Goal: Transaction & Acquisition: Book appointment/travel/reservation

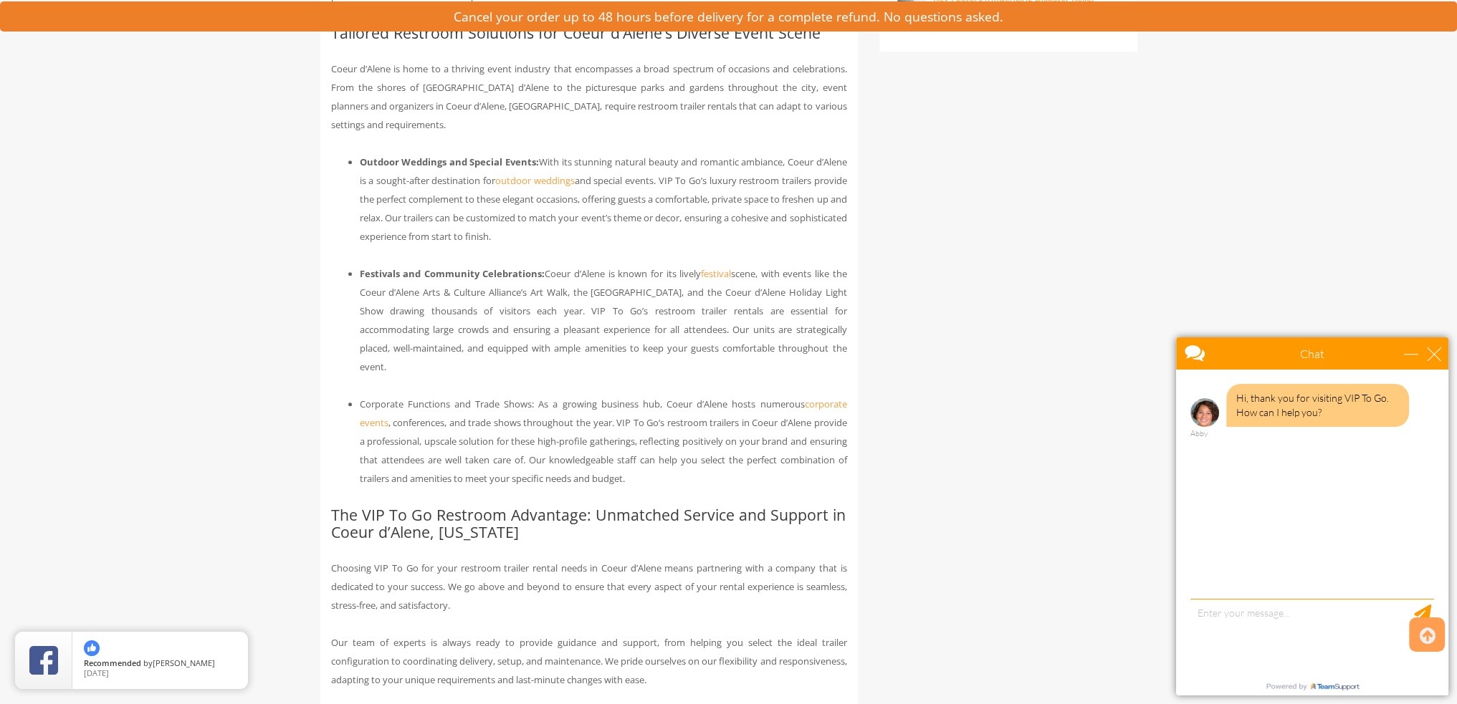
scroll to position [1290, 0]
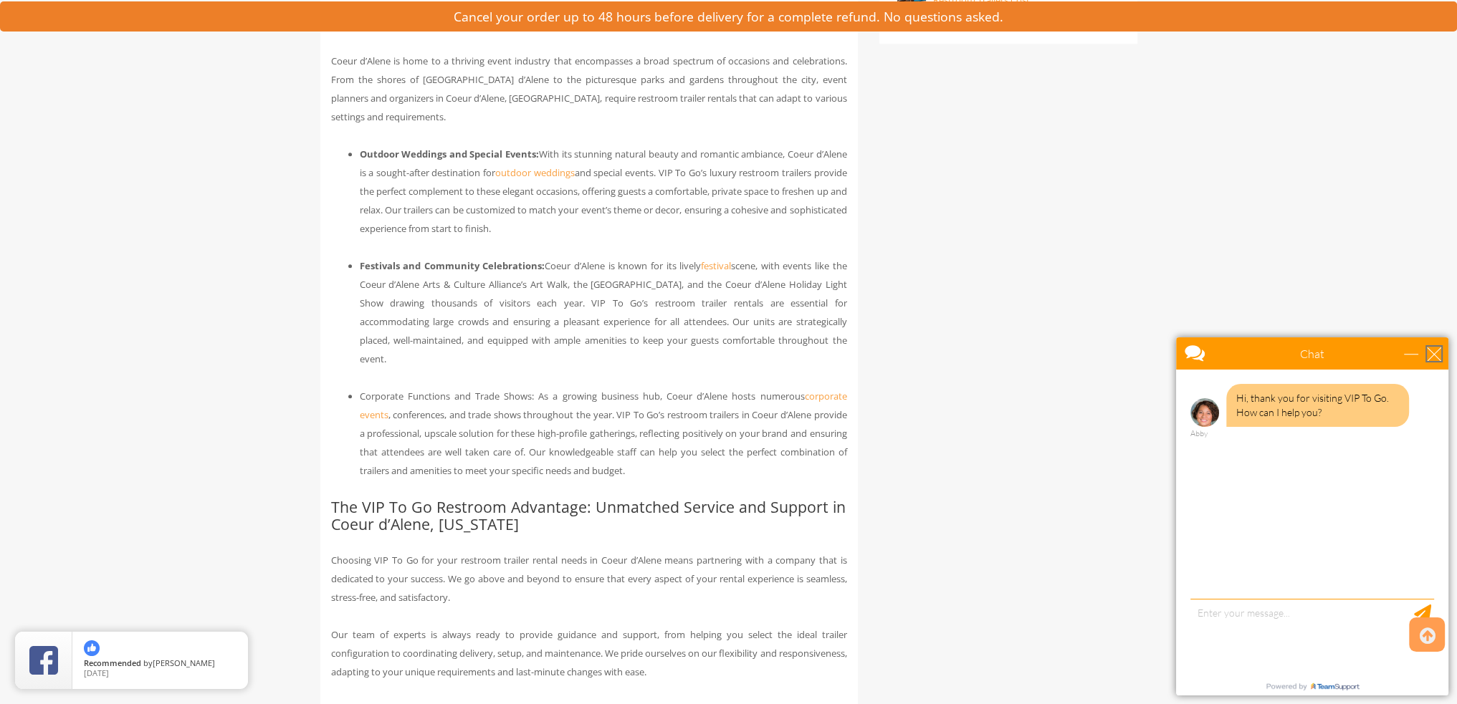
click at [1432, 357] on div "close" at bounding box center [1434, 354] width 14 height 14
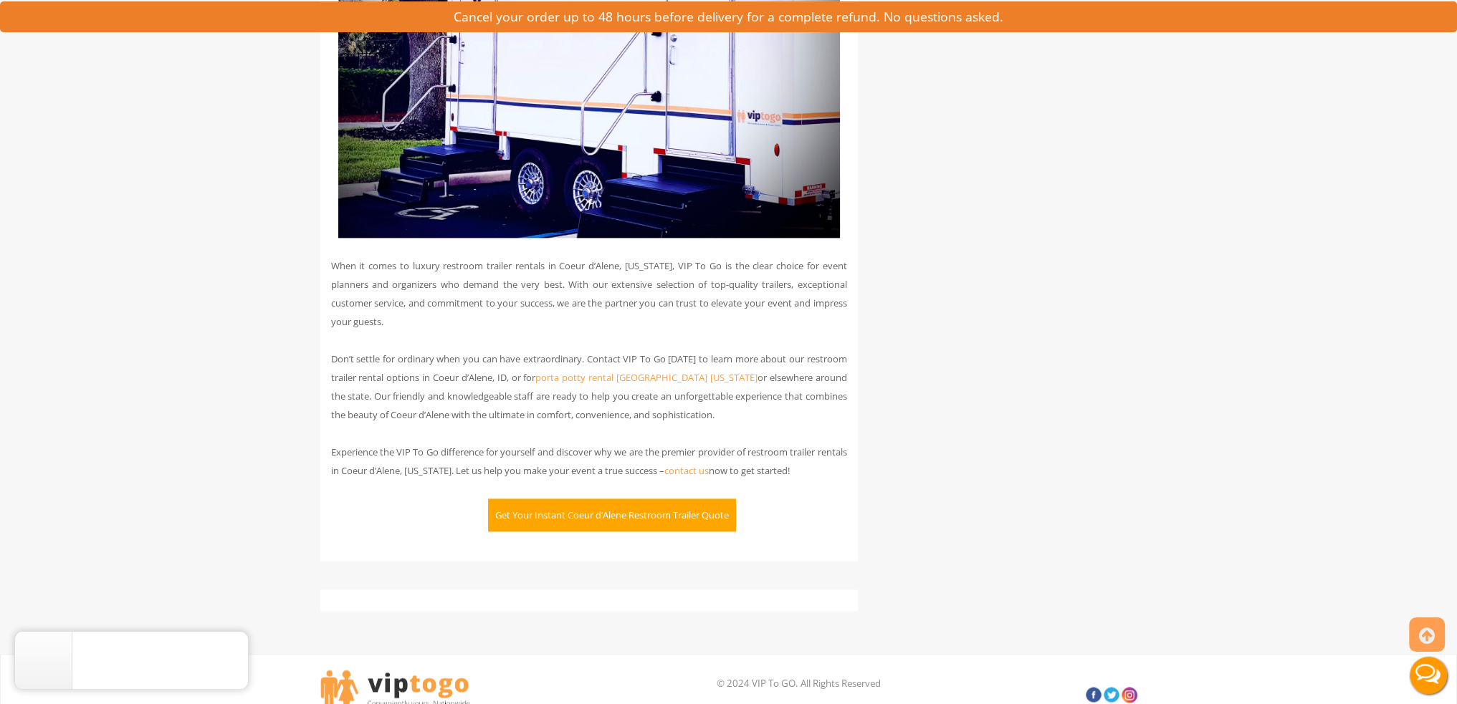
scroll to position [2651, 0]
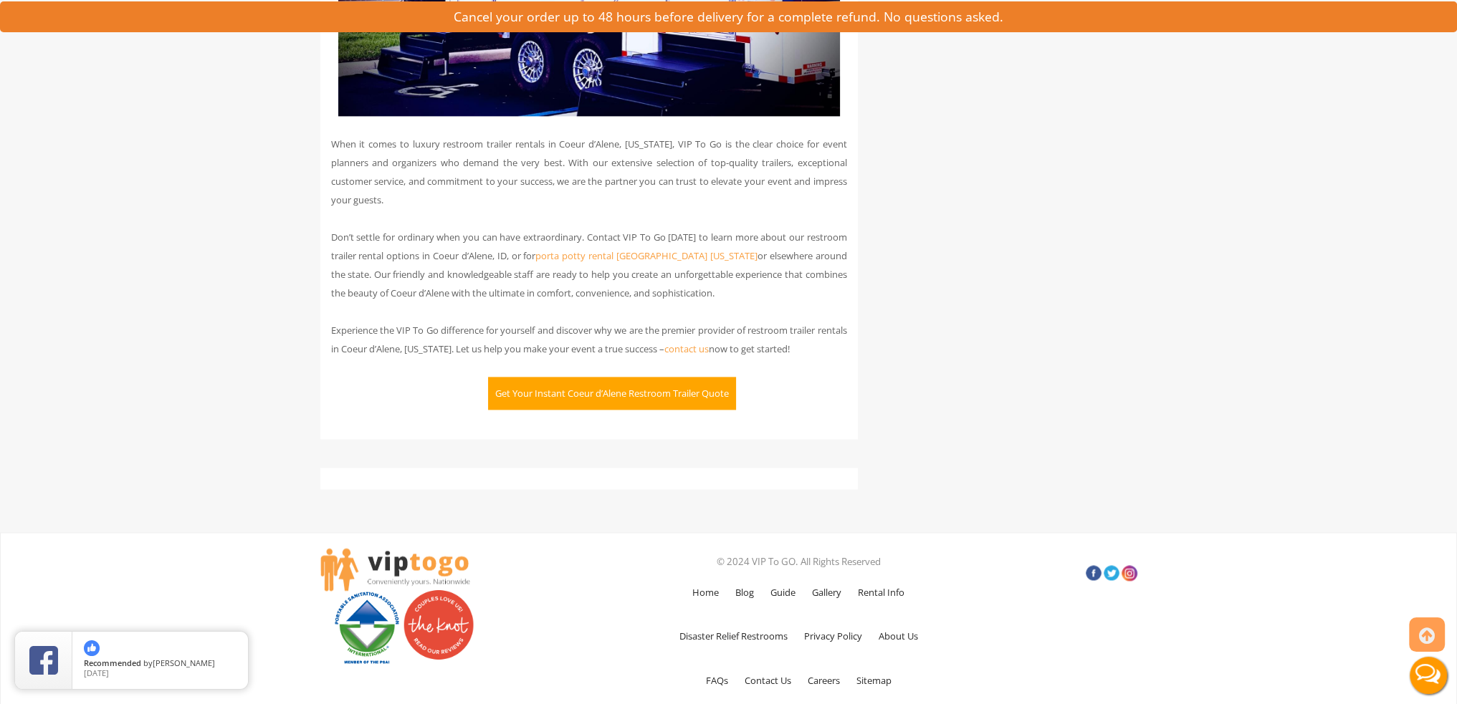
click at [614, 383] on button "Get Your Instant Coeur d’Alene Restroom Trailer Quote" at bounding box center [612, 393] width 248 height 33
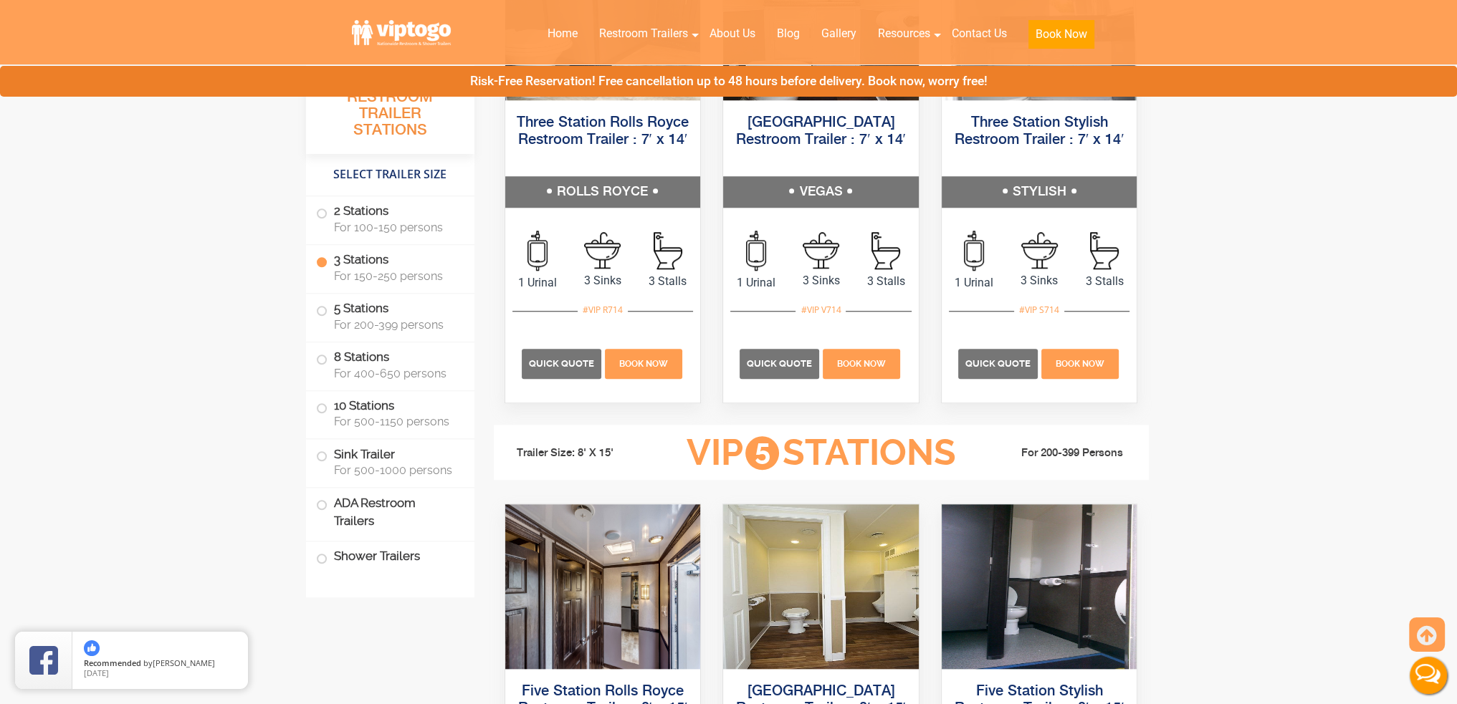
scroll to position [1791, 0]
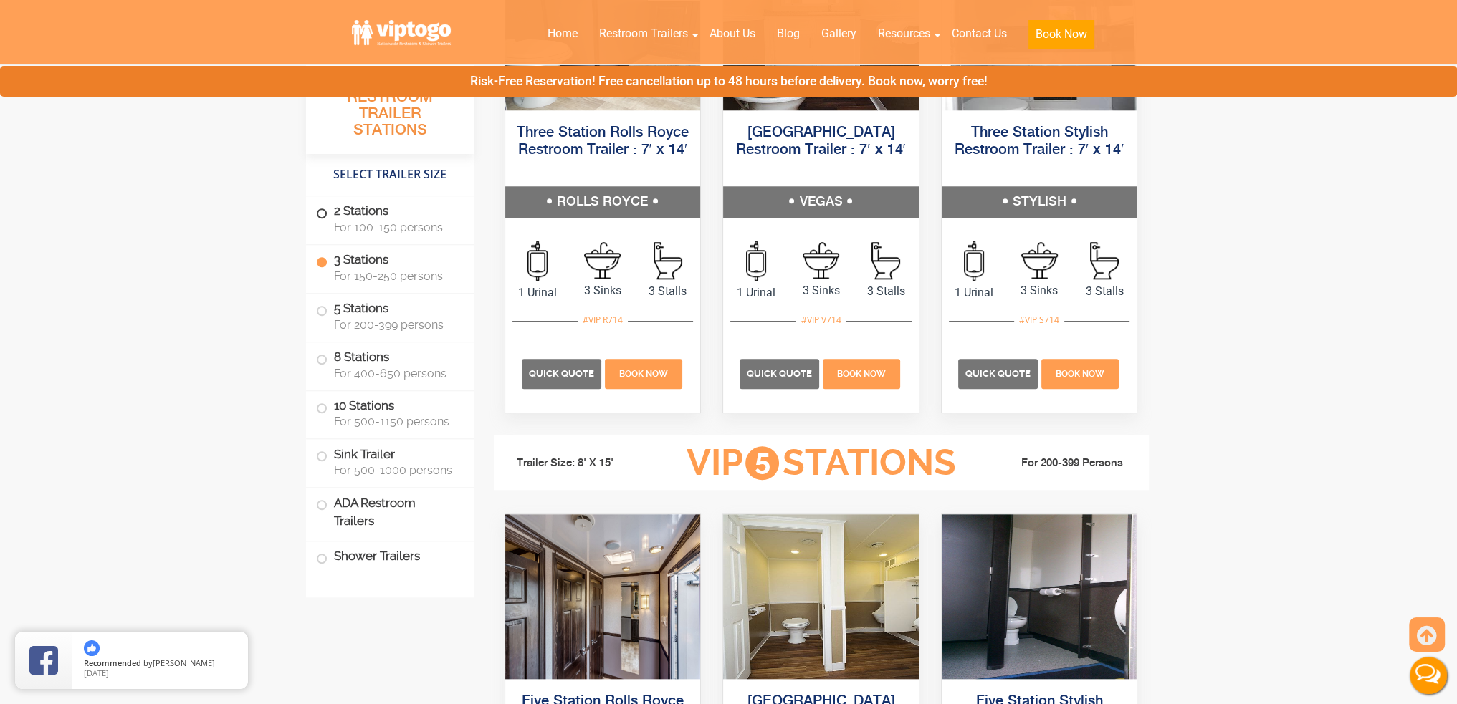
click at [319, 211] on span at bounding box center [322, 214] width 6 height 6
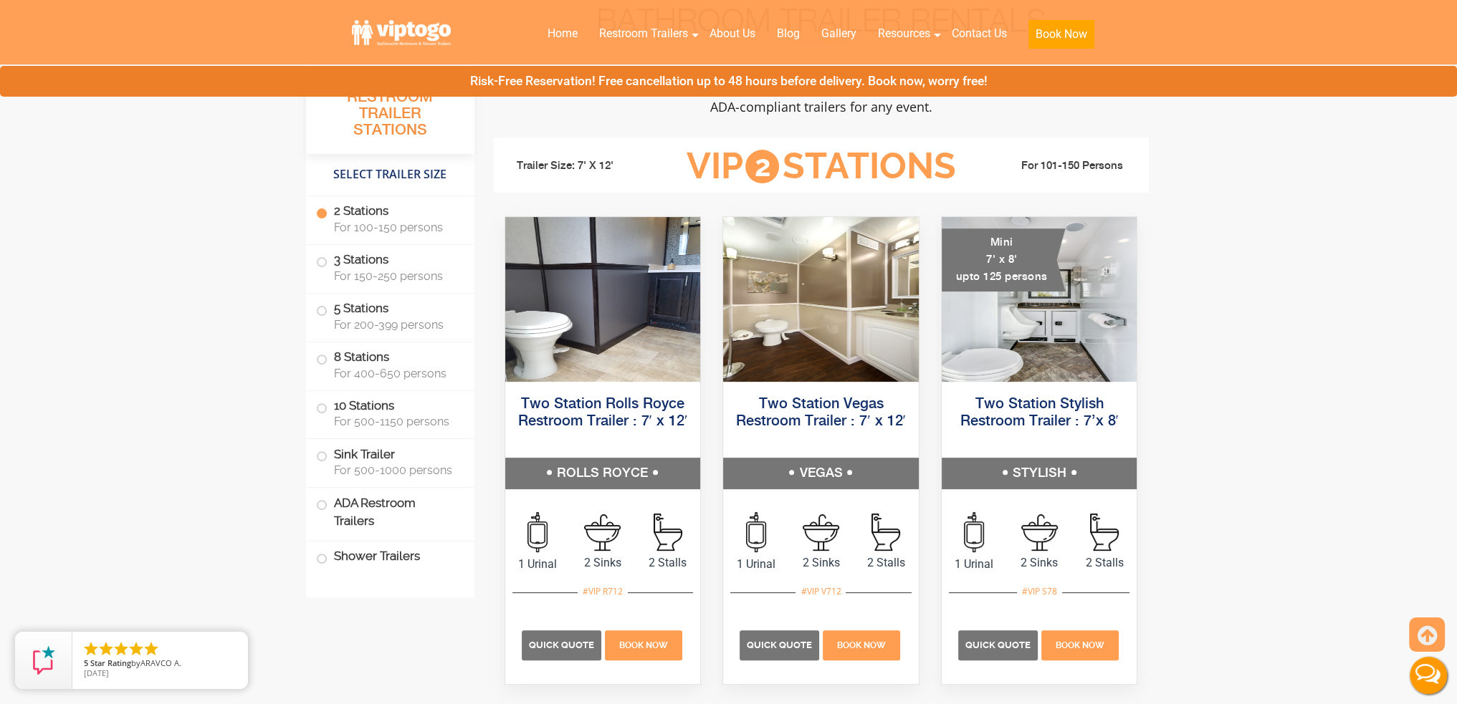
scroll to position [582, 0]
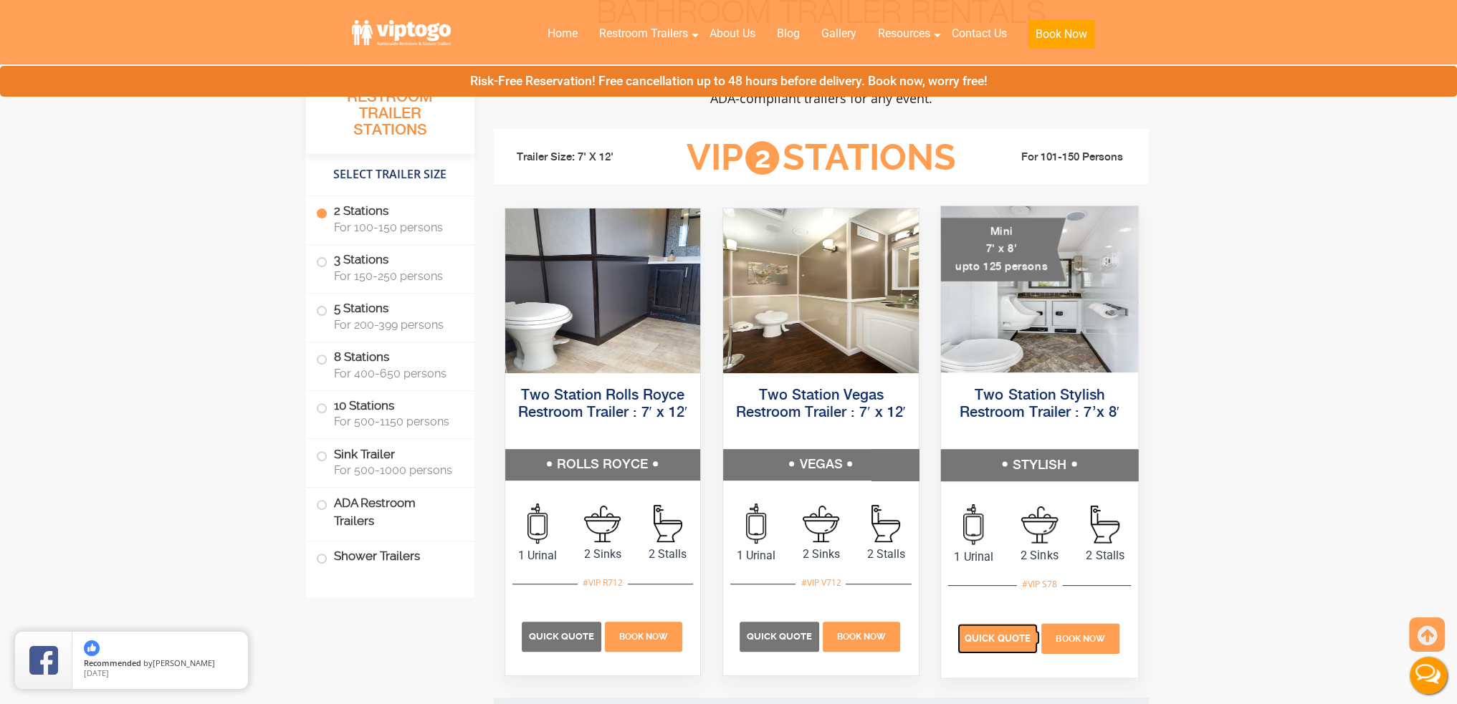
click at [994, 641] on span "Quick Quote" at bounding box center [998, 638] width 66 height 11
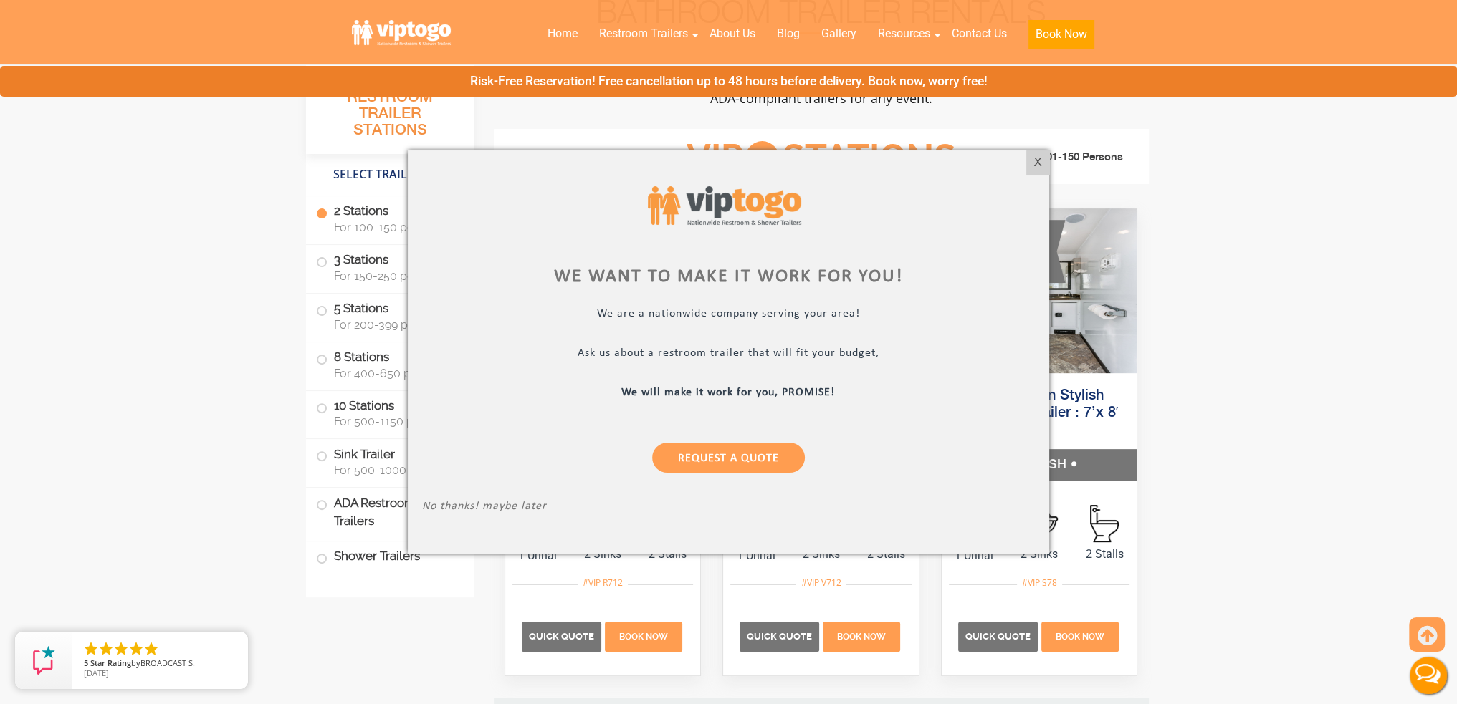
click at [1035, 167] on div "X" at bounding box center [1037, 162] width 22 height 24
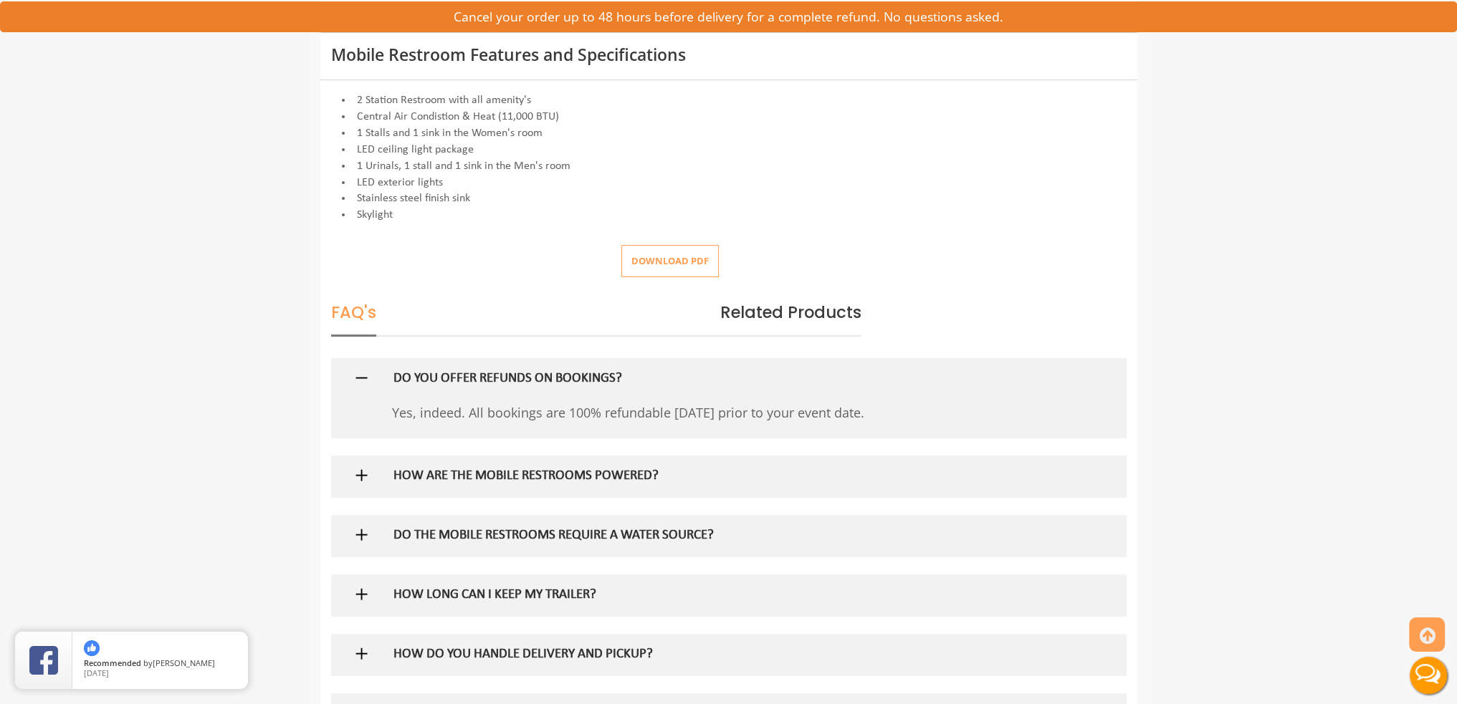
scroll to position [645, 0]
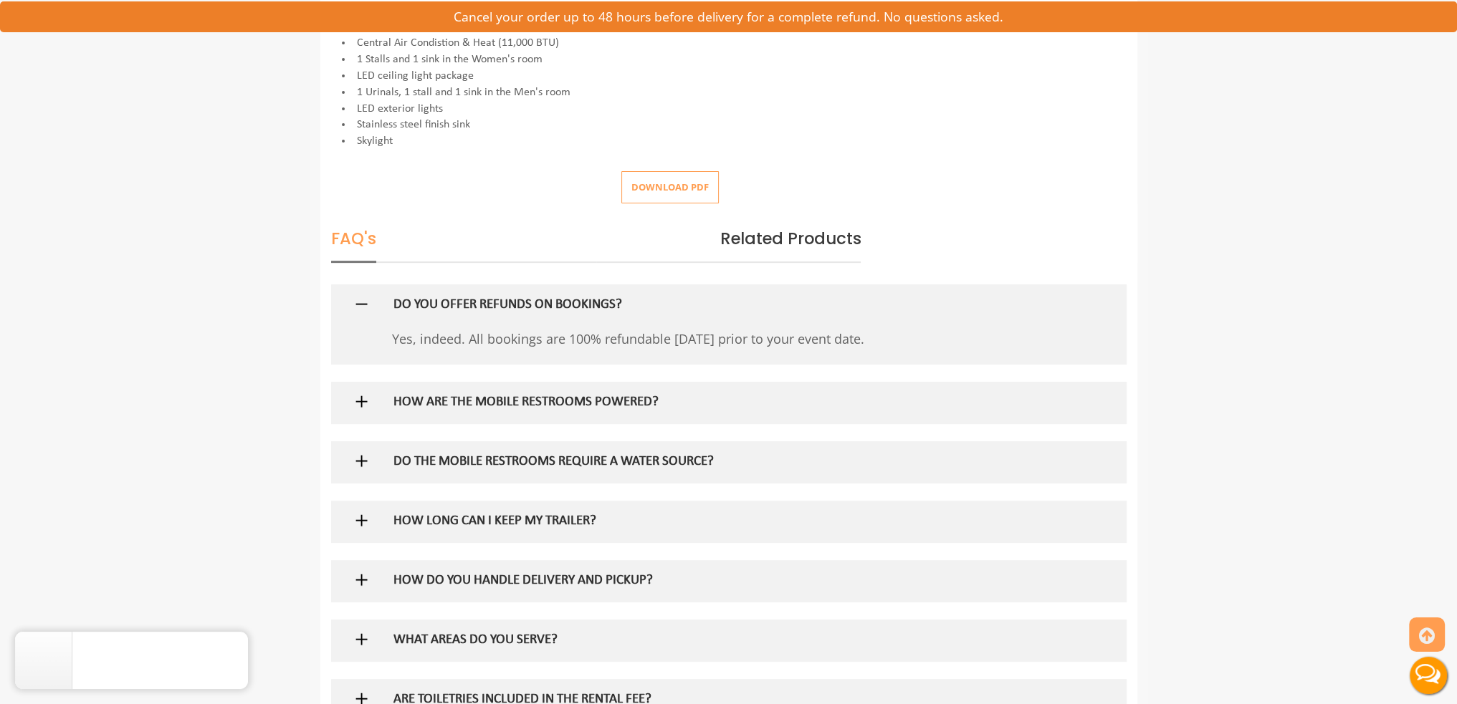
click at [542, 451] on div "DO THE MOBILE RESTROOMS REQUIRE A WATER SOURCE?" at bounding box center [705, 462] width 645 height 42
click at [358, 460] on img at bounding box center [362, 461] width 18 height 18
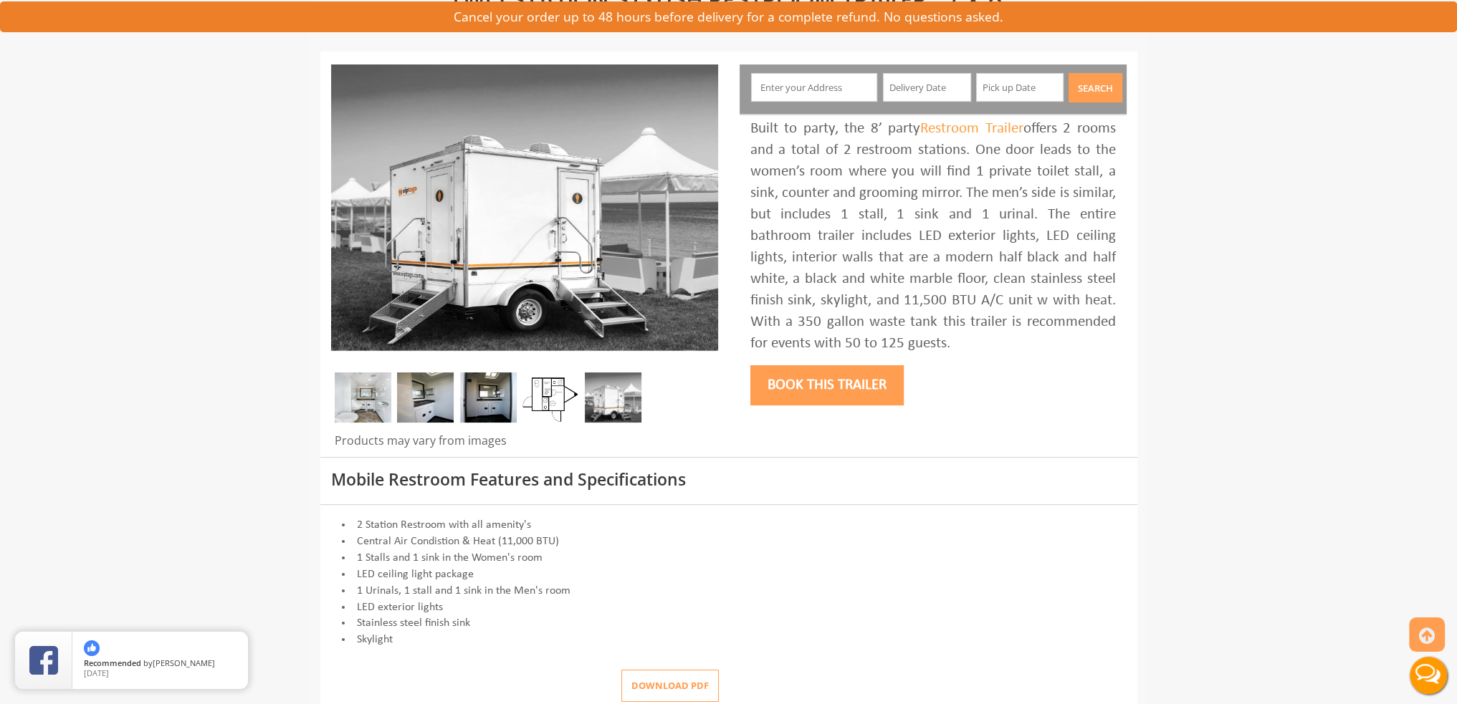
scroll to position [72, 0]
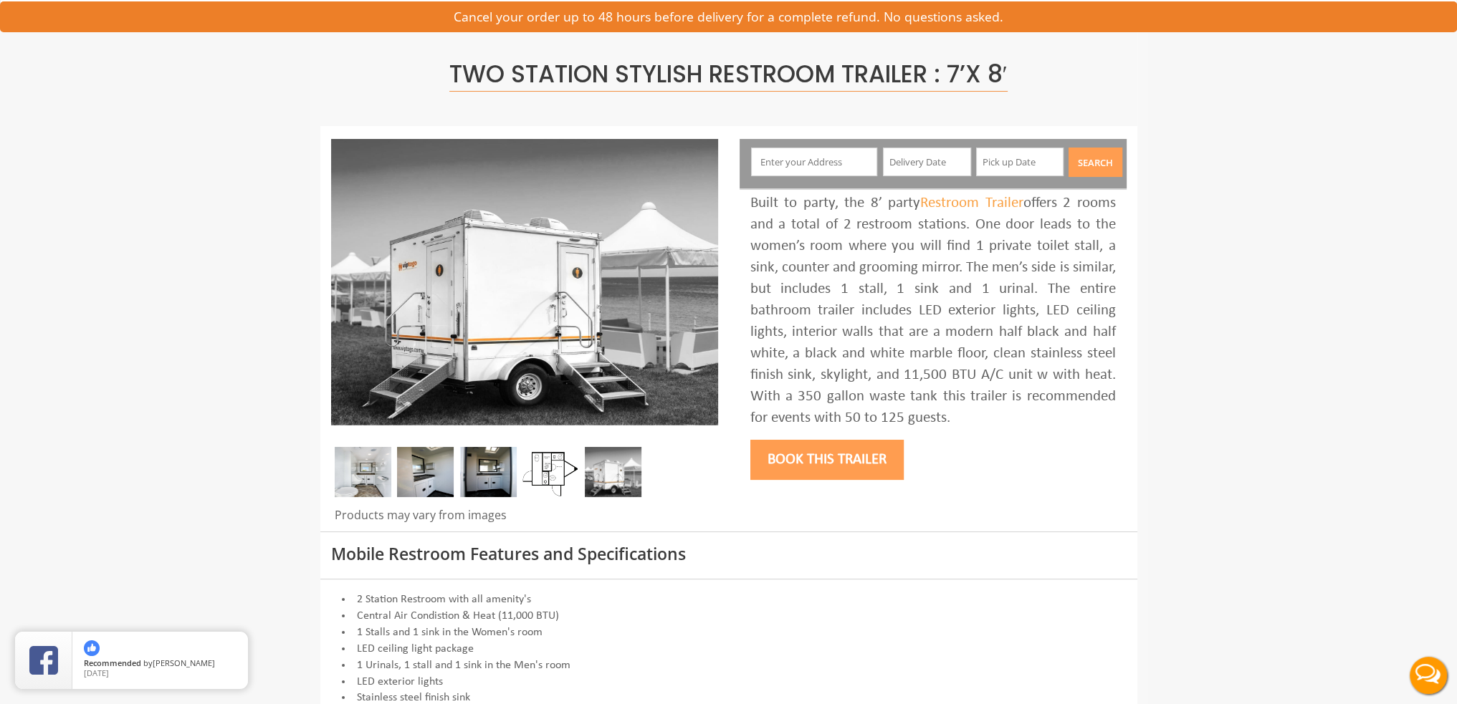
click at [911, 164] on input "text" at bounding box center [927, 162] width 88 height 29
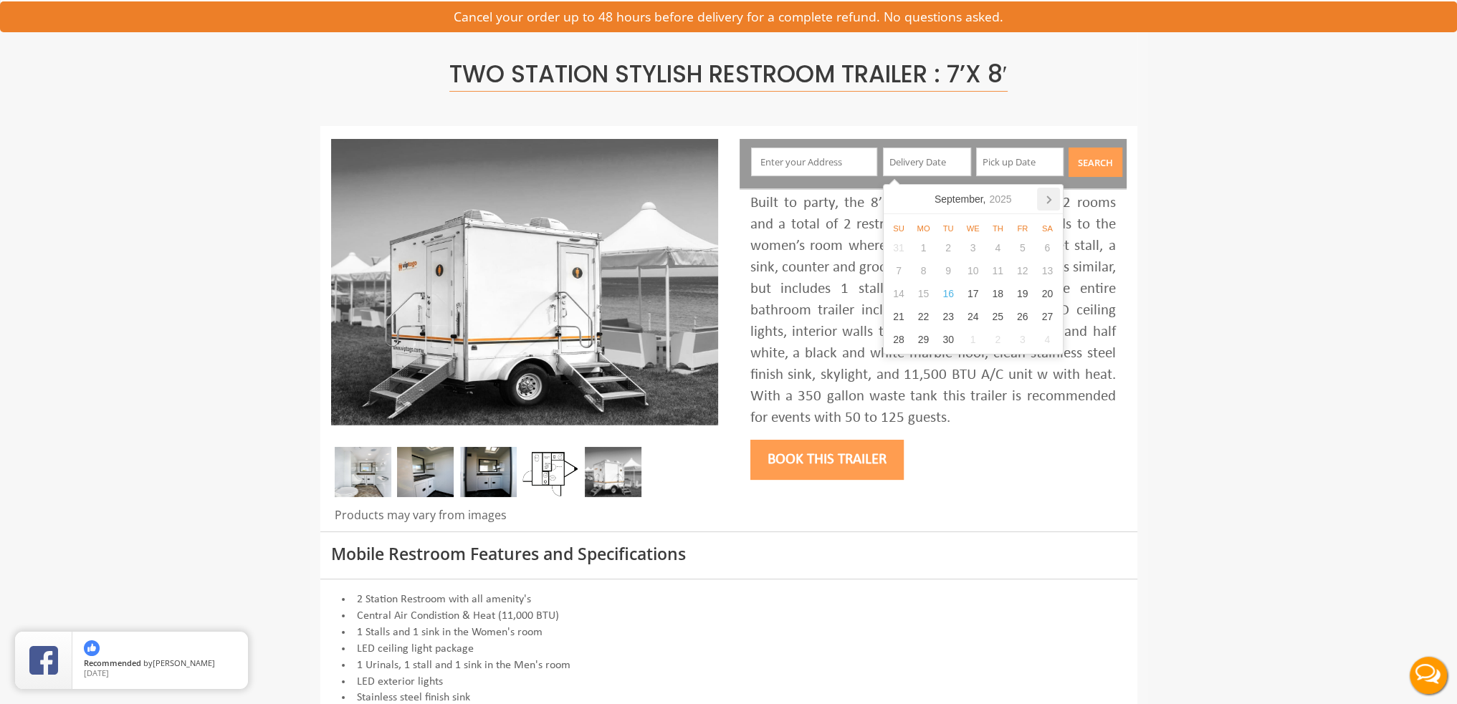
click at [1043, 204] on icon at bounding box center [1048, 199] width 23 height 23
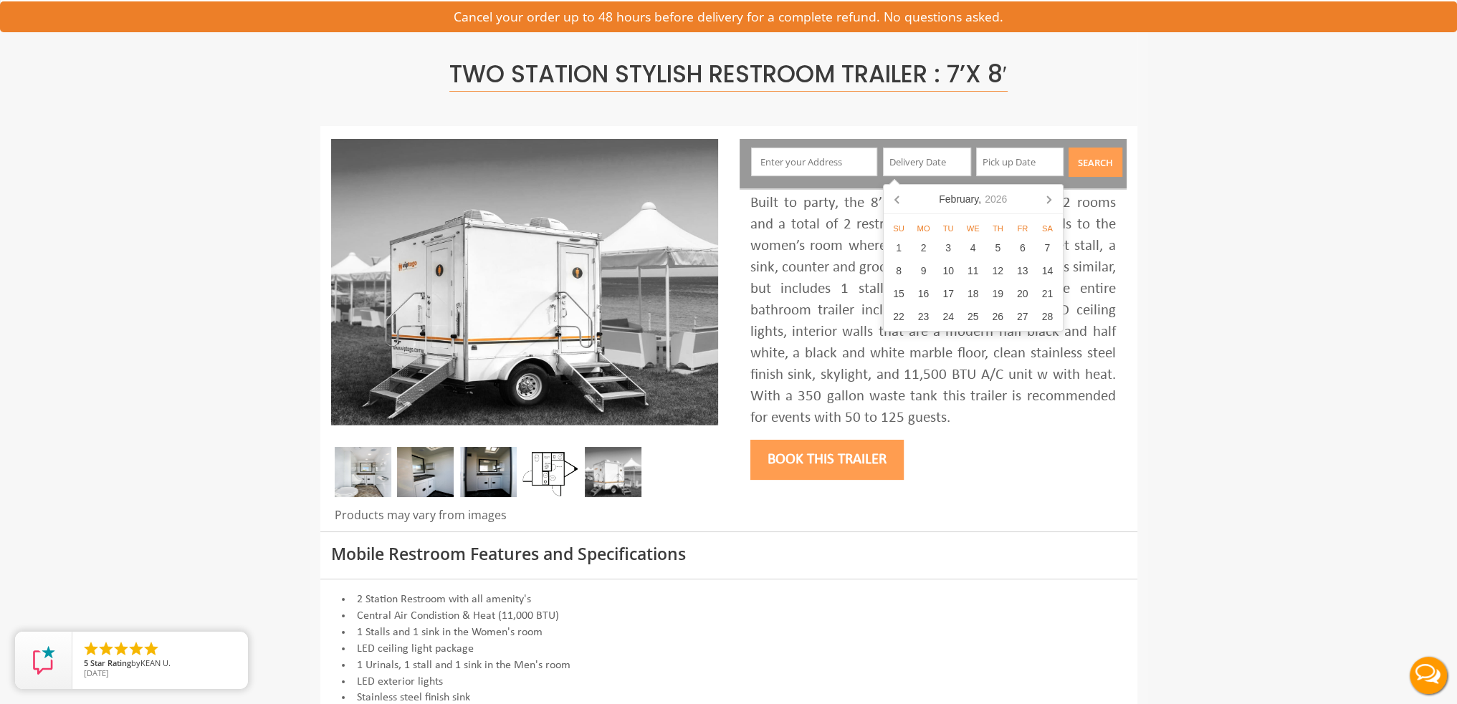
click at [1043, 204] on icon at bounding box center [1048, 199] width 23 height 23
click at [1138, 200] on body "Toggle navigation VIPTOGO Home Restroom Trailers Restroom Trailers by Type All …" at bounding box center [728, 280] width 1457 height 704
click at [1018, 272] on div "8" at bounding box center [1022, 270] width 25 height 23
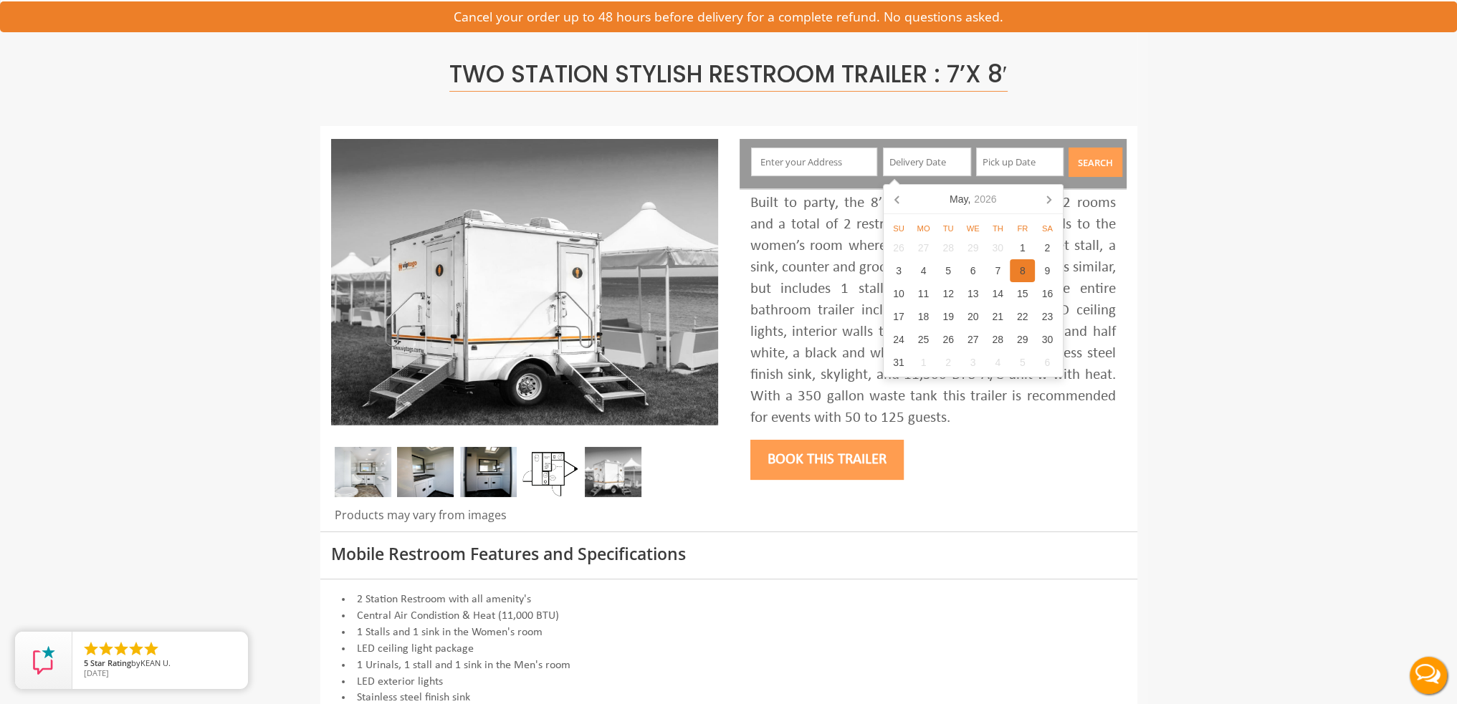
type input "[DATE]"
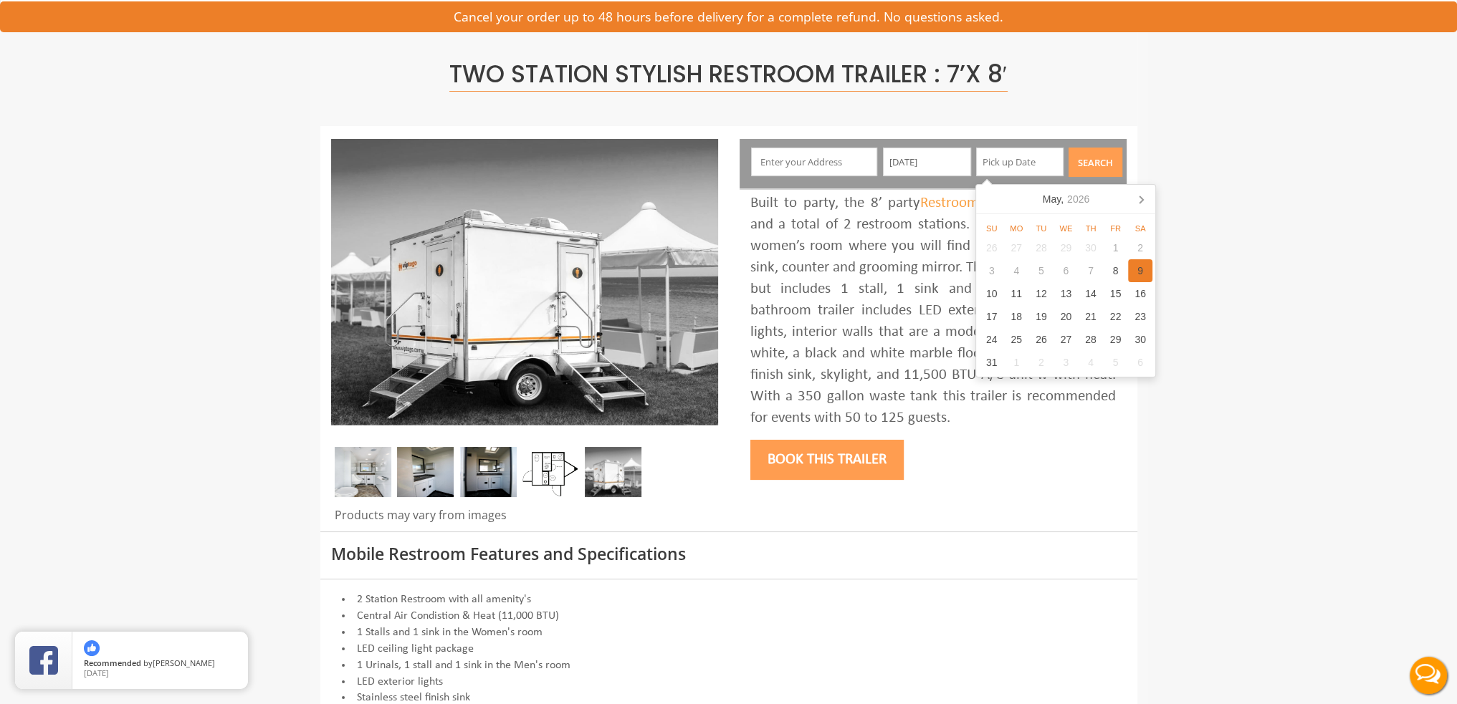
click at [1132, 273] on div "9" at bounding box center [1140, 270] width 25 height 23
type input "[DATE]"
click at [1096, 160] on button "Search" at bounding box center [1095, 162] width 54 height 29
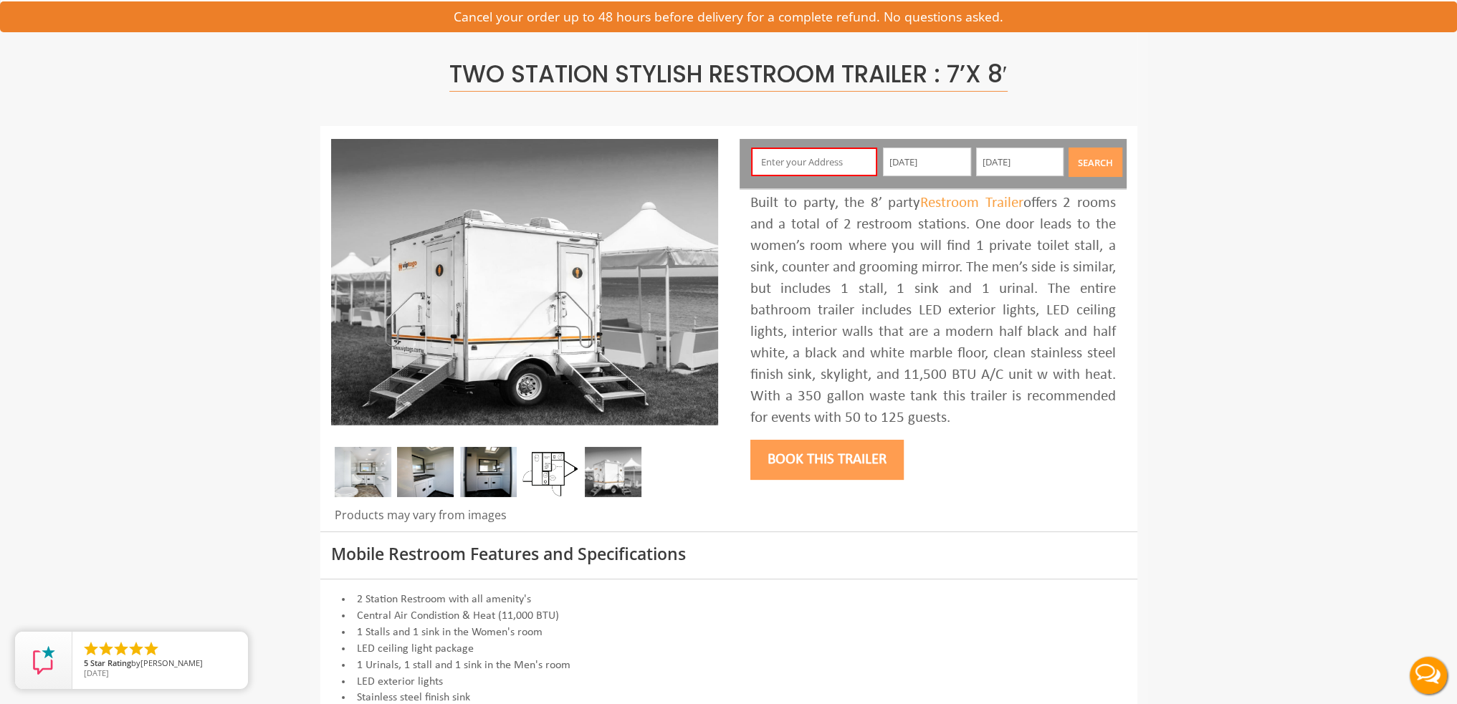
click at [810, 154] on input "text" at bounding box center [814, 162] width 126 height 29
type input "l"
type input "[STREET_ADDRESS][PERSON_NAME]"
click at [1099, 168] on button "Search" at bounding box center [1095, 162] width 54 height 29
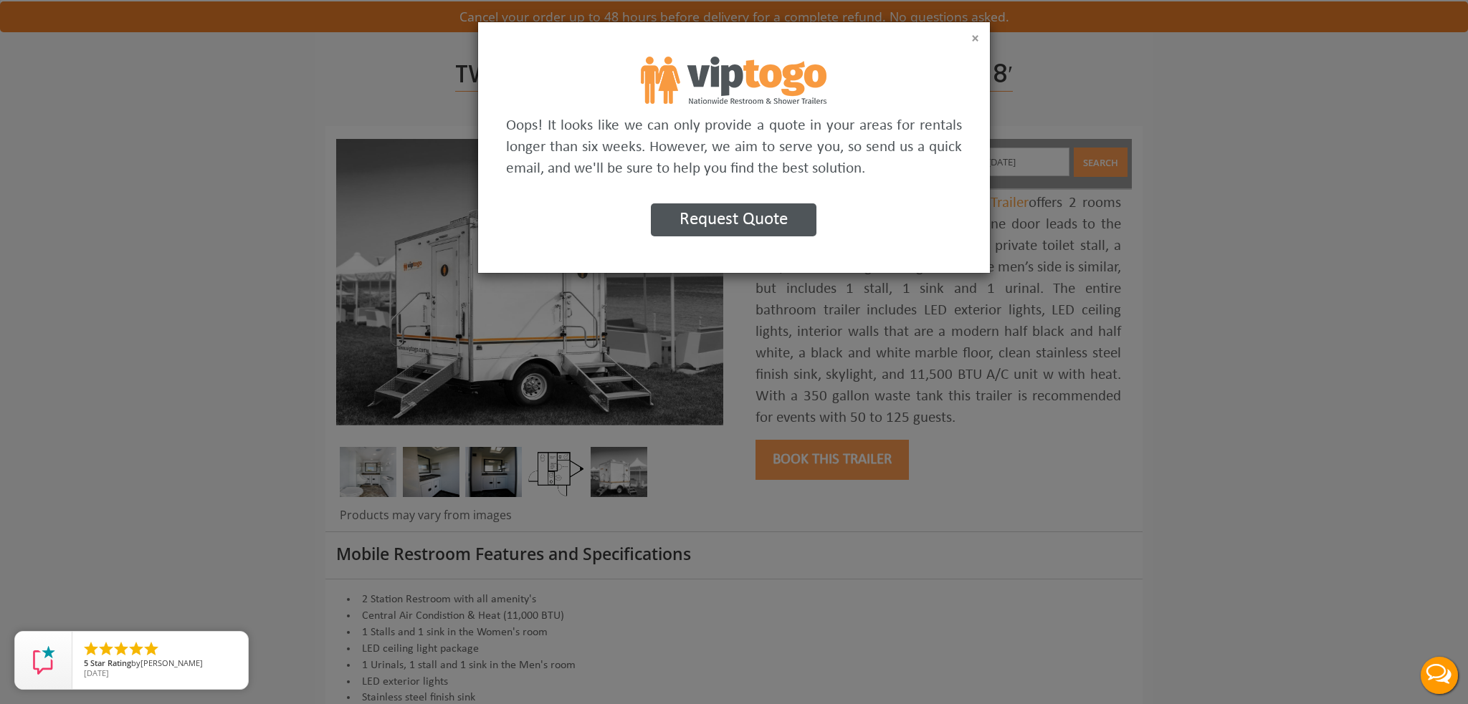
click at [975, 35] on button "×" at bounding box center [975, 39] width 8 height 14
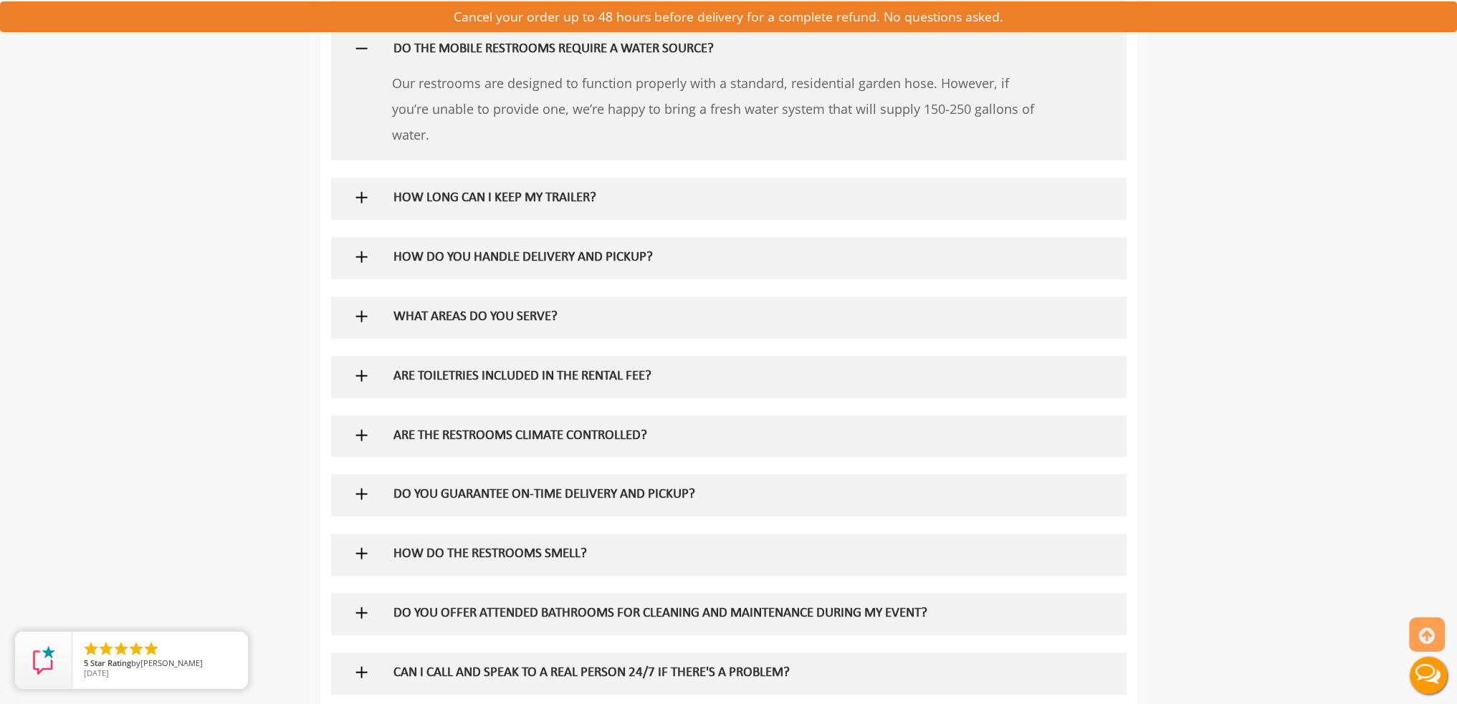
scroll to position [1235, 0]
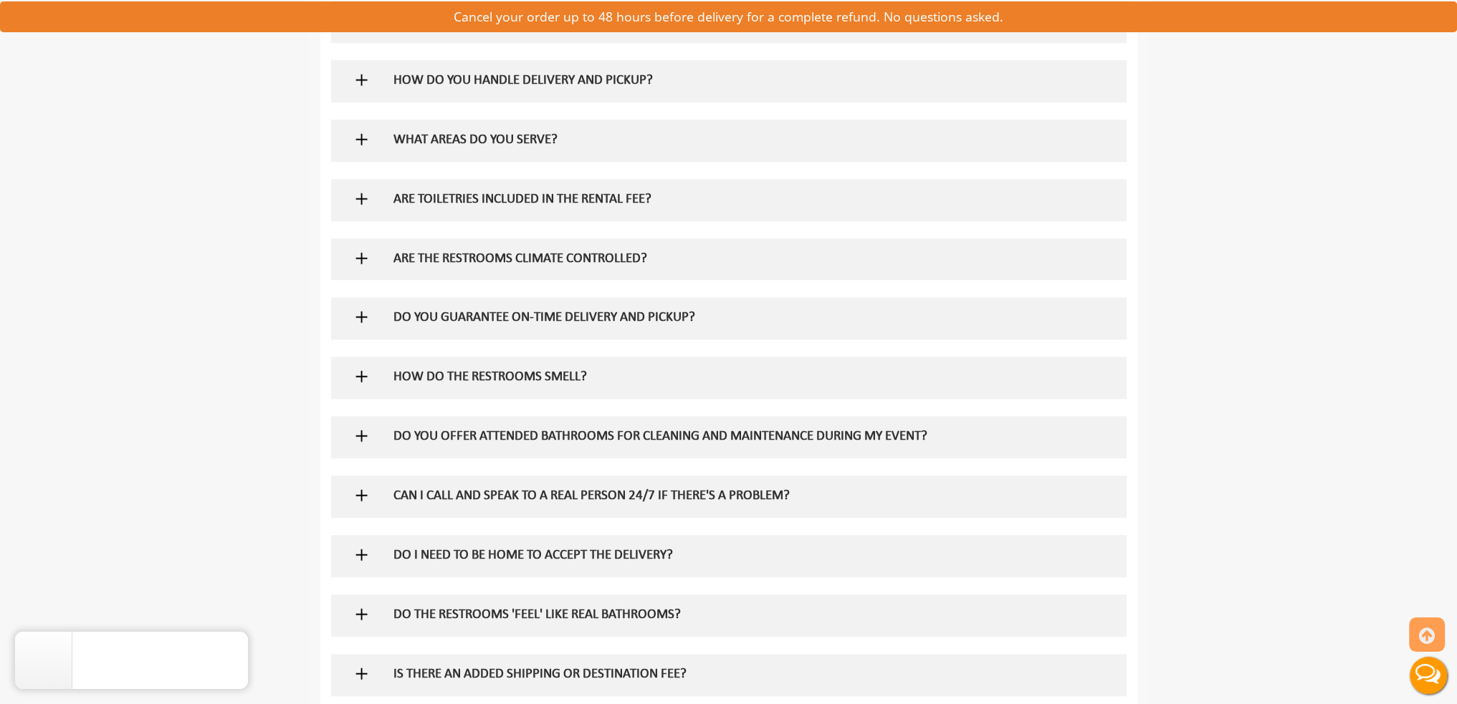
click at [606, 386] on div "HOW DO THE RESTROOMS SMELL?" at bounding box center [705, 378] width 645 height 42
click at [360, 376] on img at bounding box center [362, 377] width 18 height 18
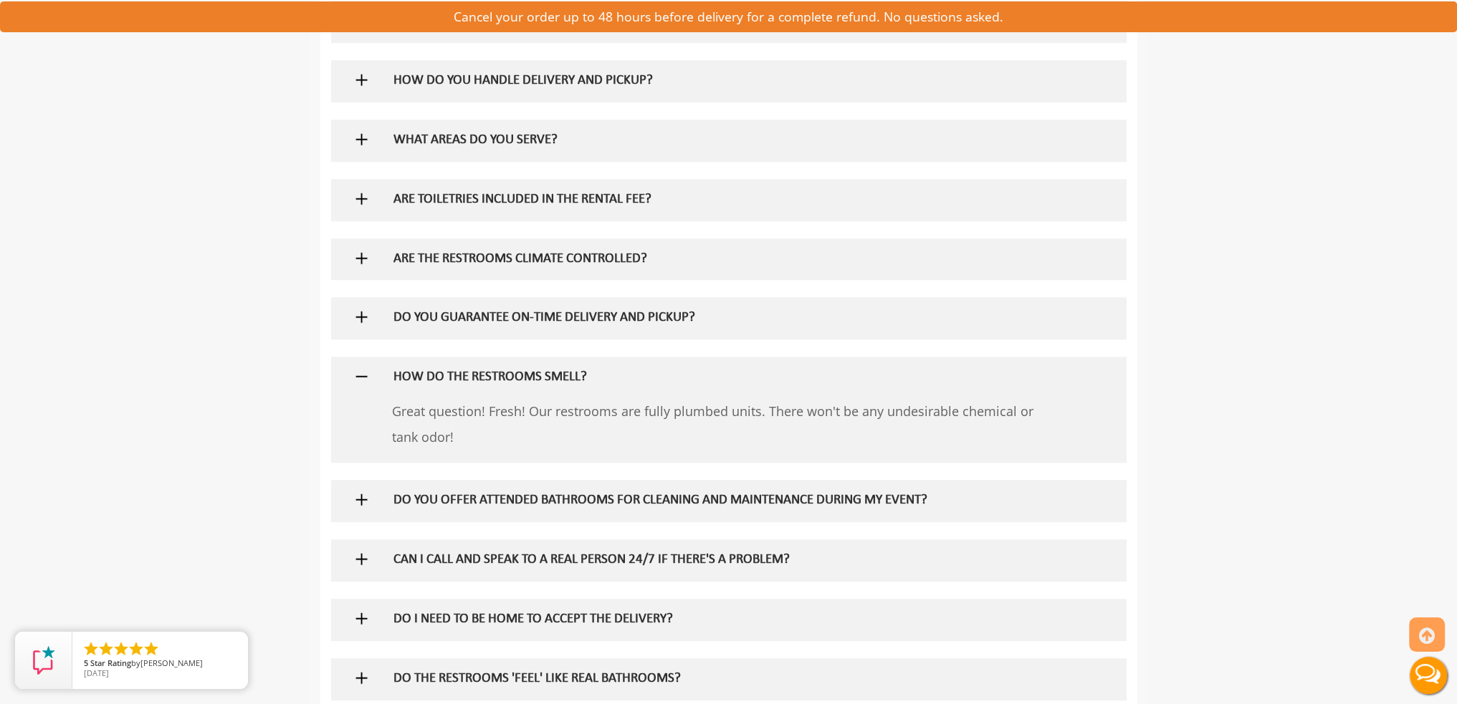
click at [366, 376] on img at bounding box center [362, 377] width 18 height 18
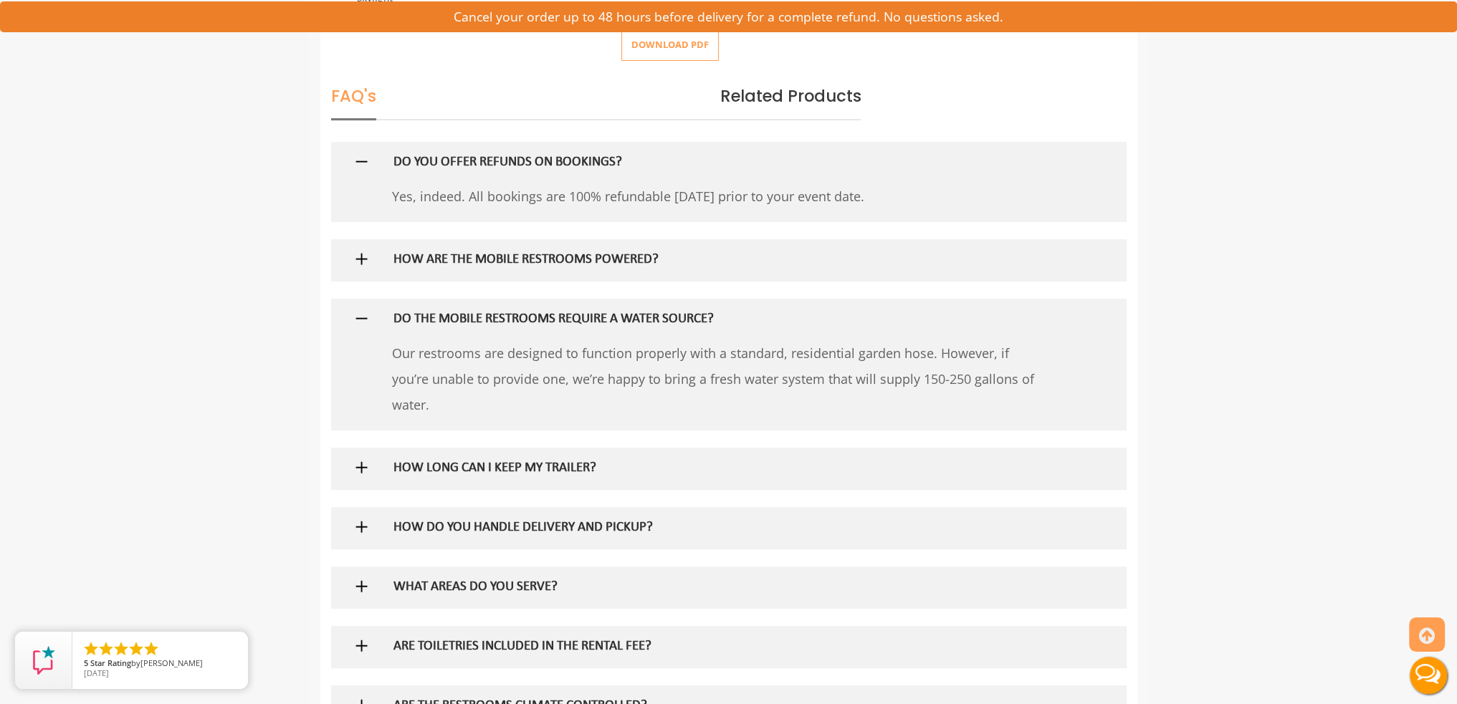
scroll to position [661, 0]
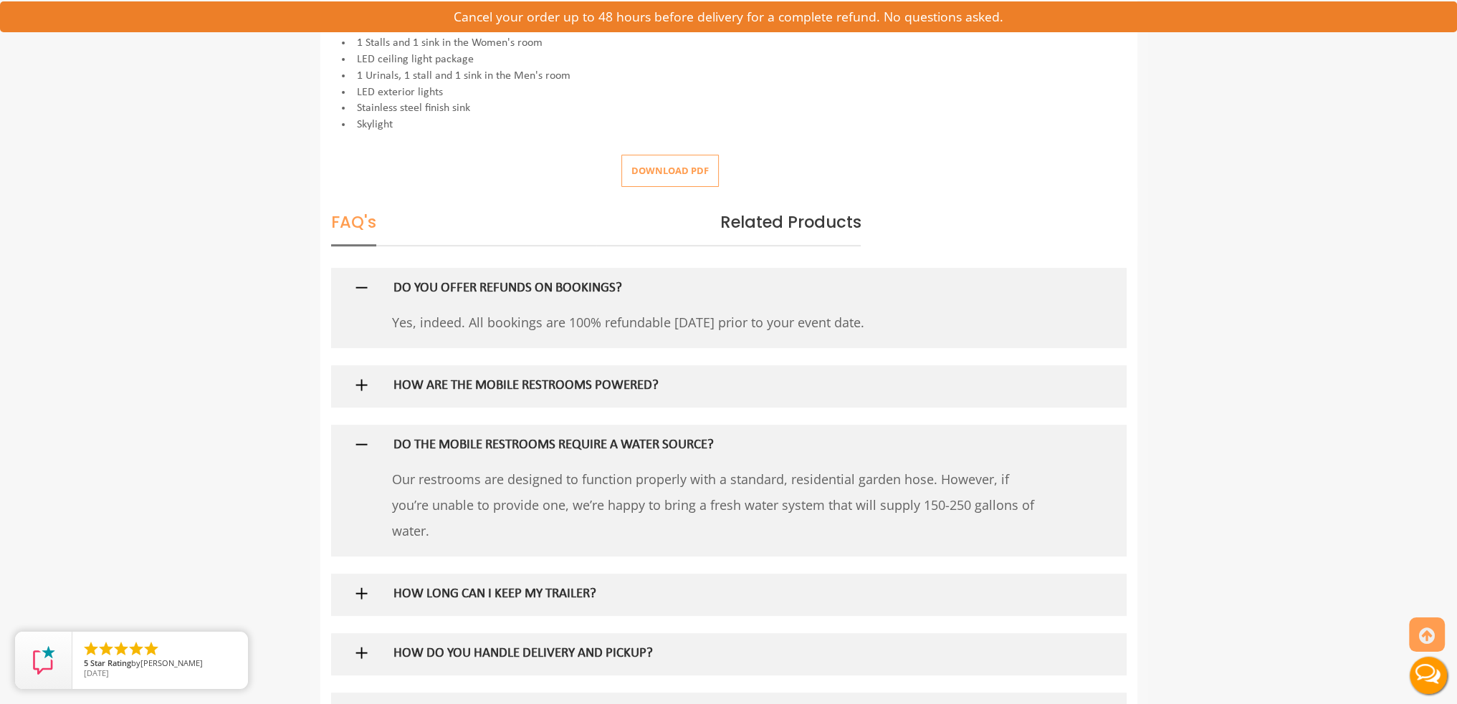
click at [353, 445] on img at bounding box center [362, 445] width 18 height 18
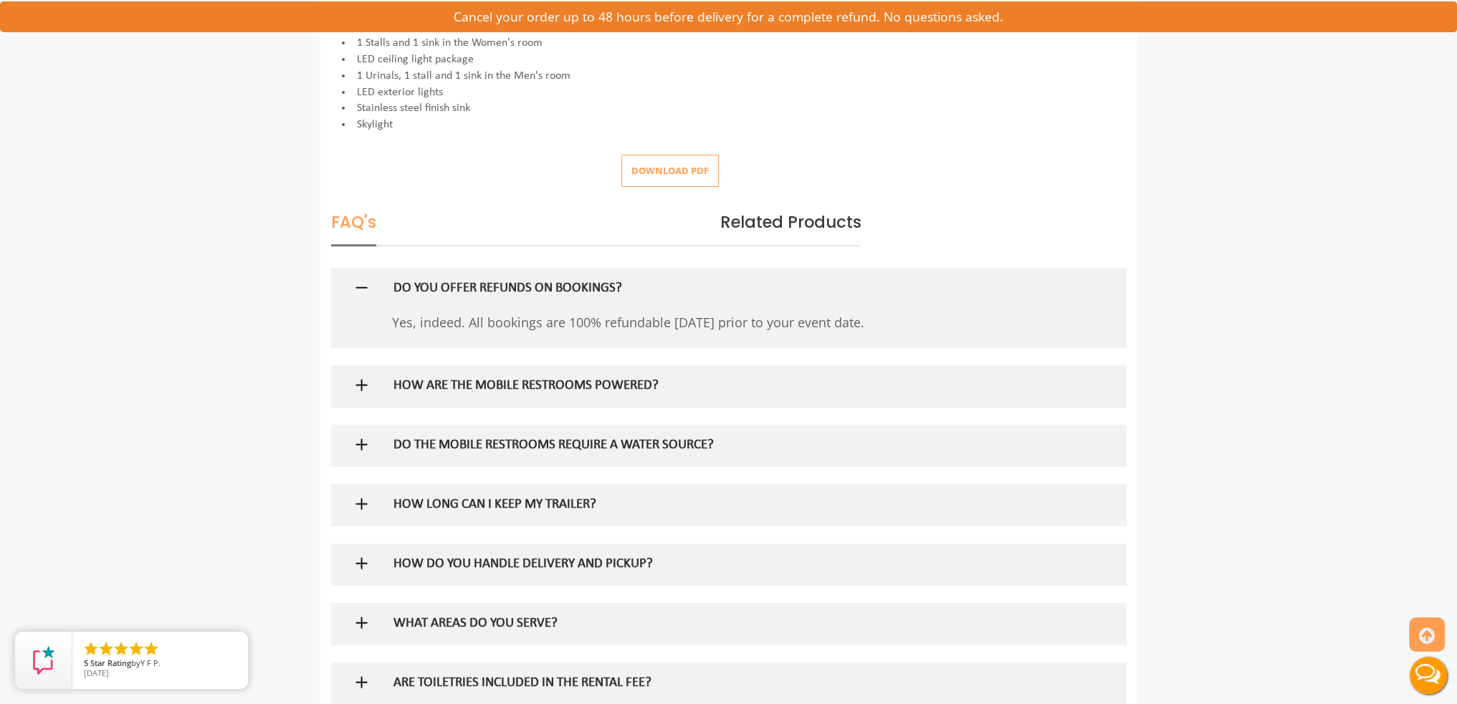
click at [367, 294] on img at bounding box center [362, 288] width 18 height 18
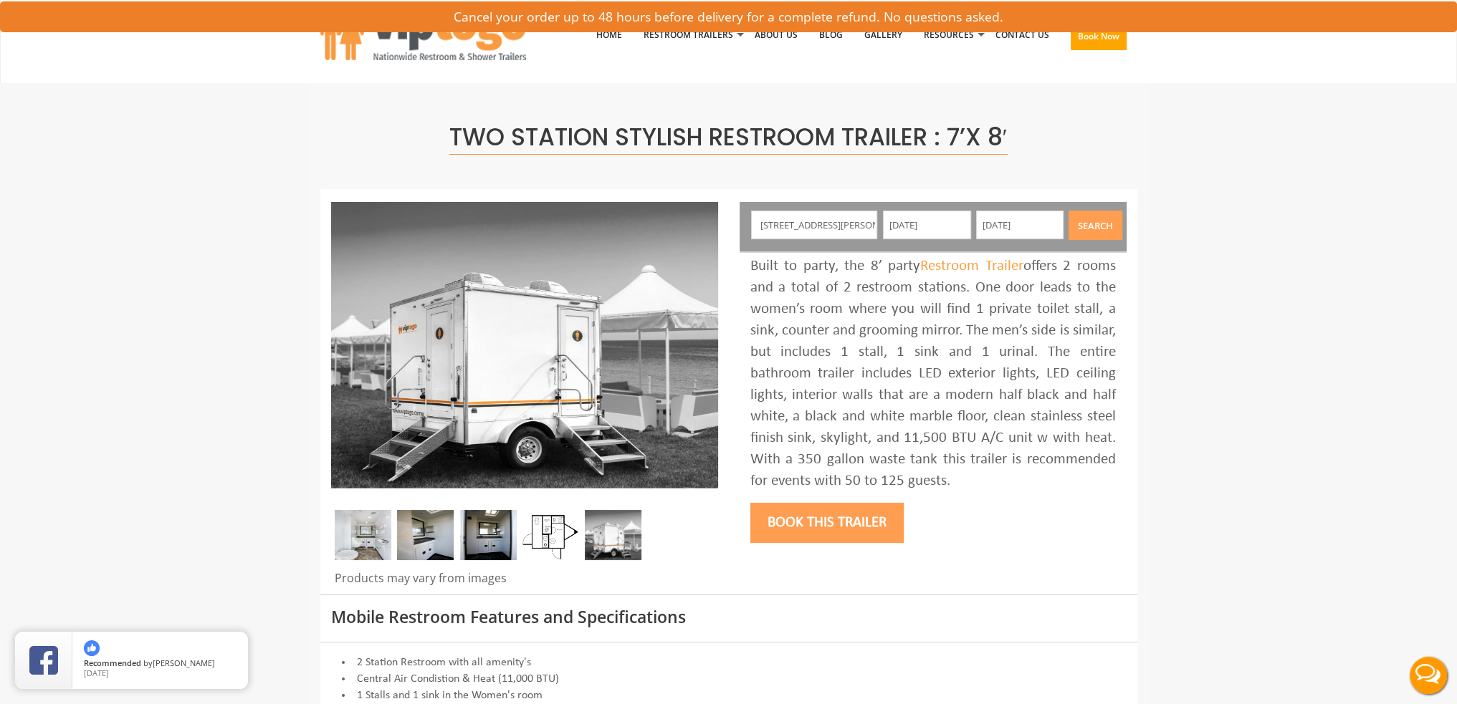
scroll to position [0, 0]
